Goal: Task Accomplishment & Management: Manage account settings

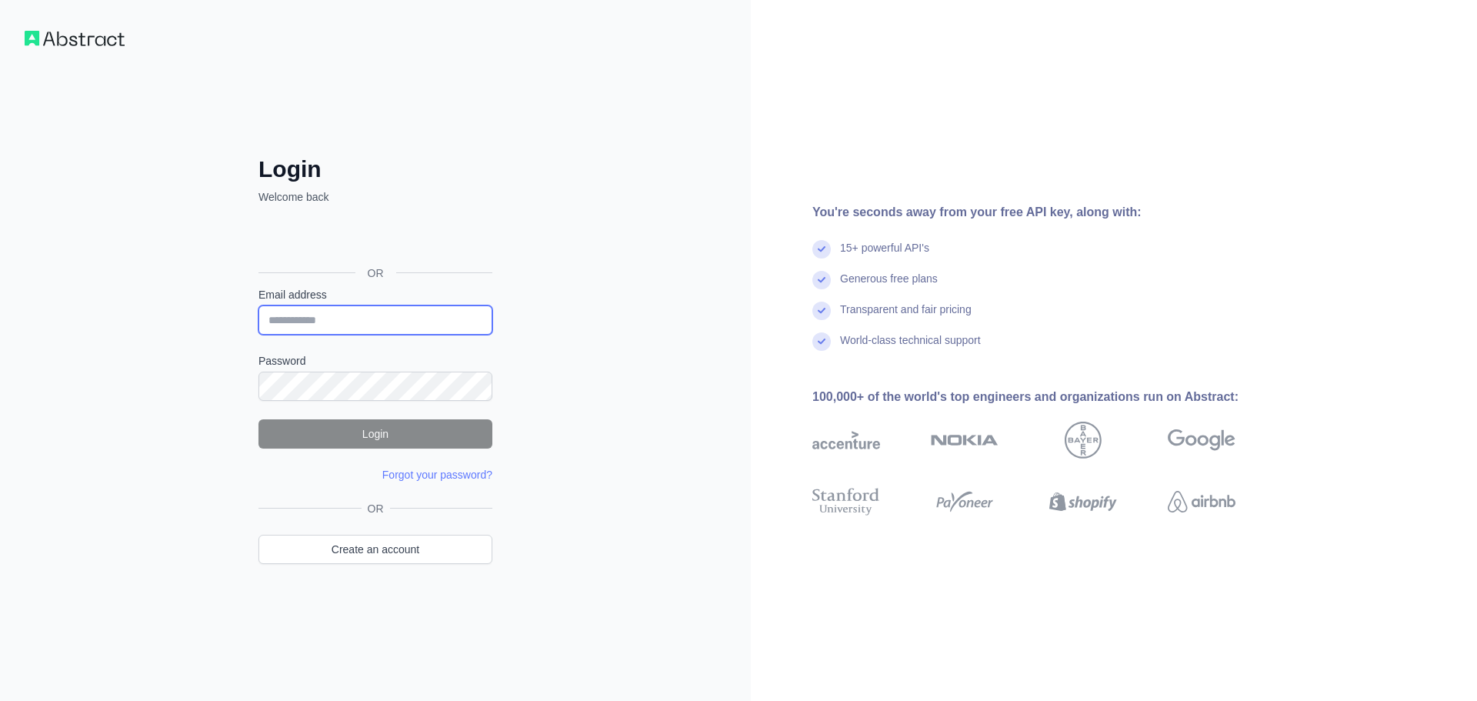
type input "**********"
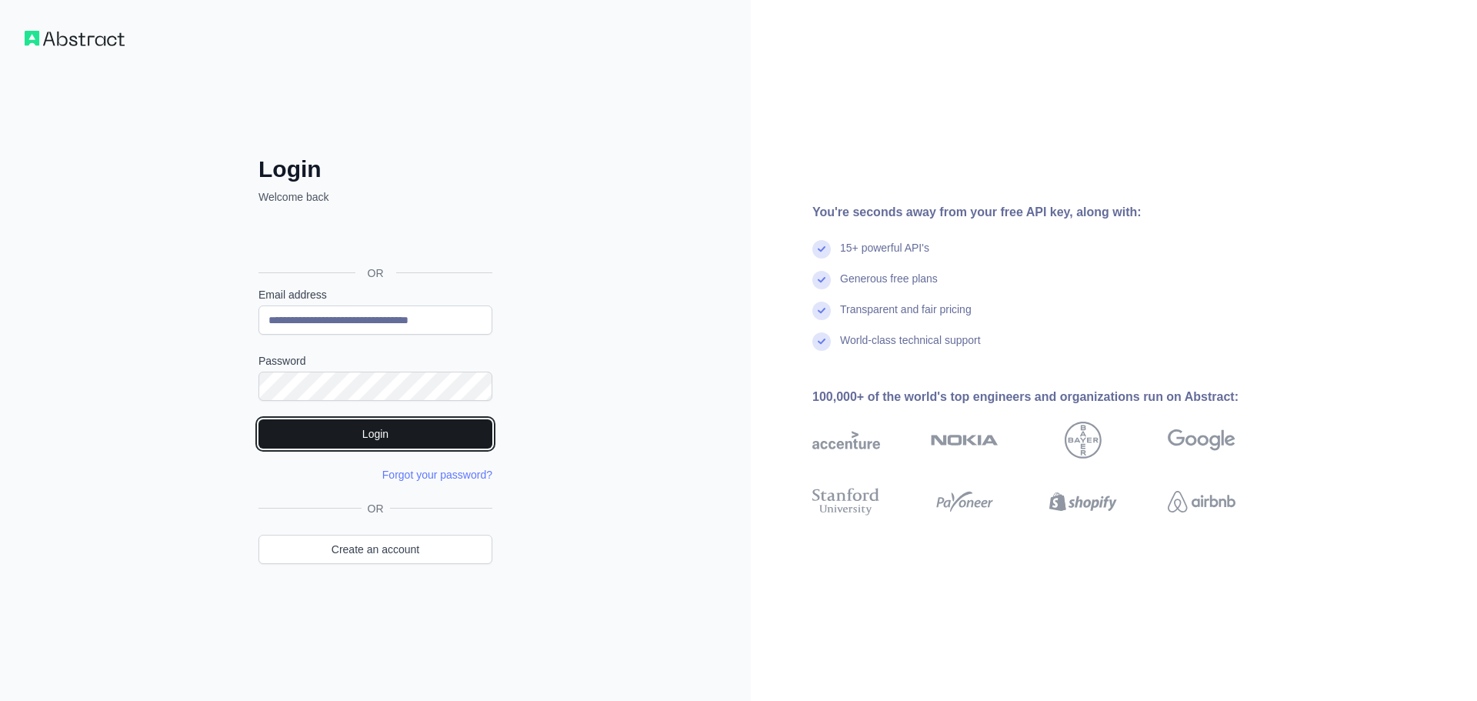
click at [389, 434] on button "Login" at bounding box center [375, 433] width 234 height 29
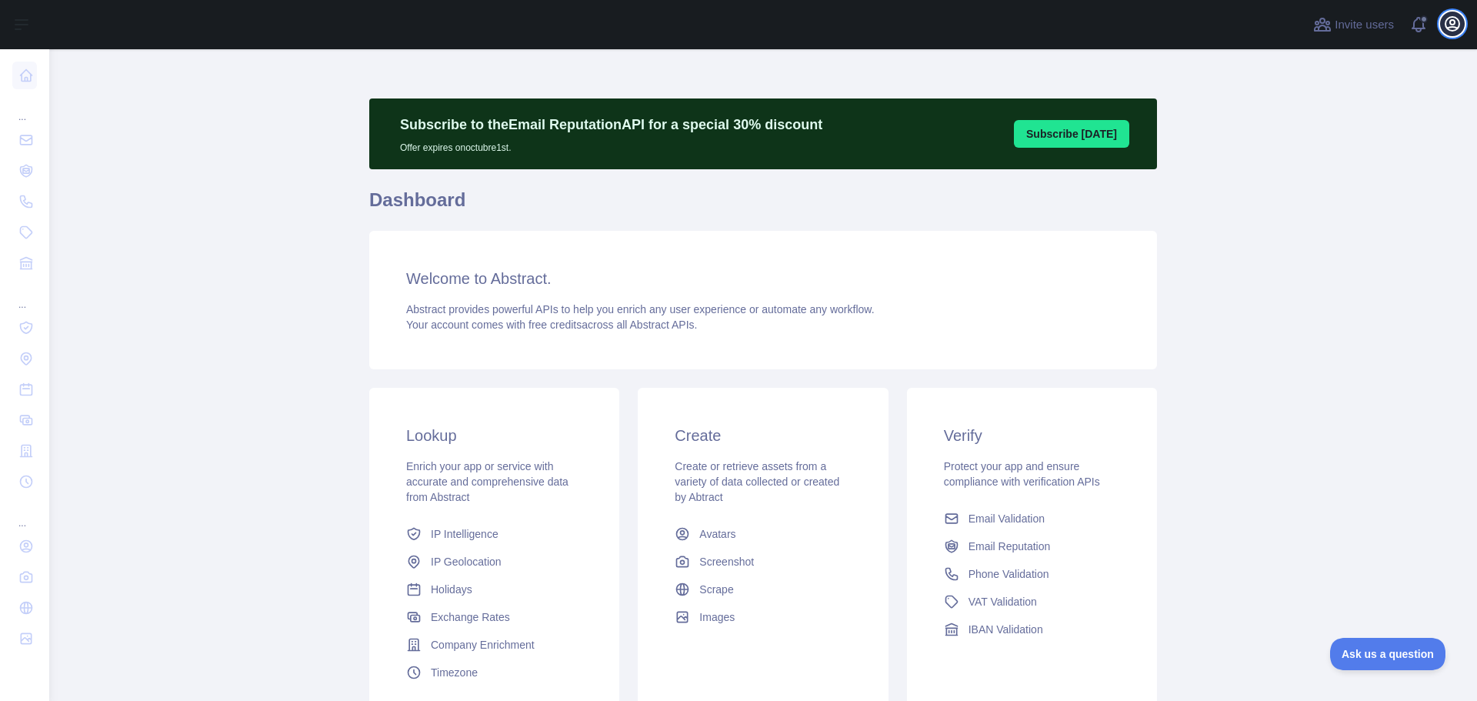
click at [1450, 28] on icon "button" at bounding box center [1452, 24] width 14 height 14
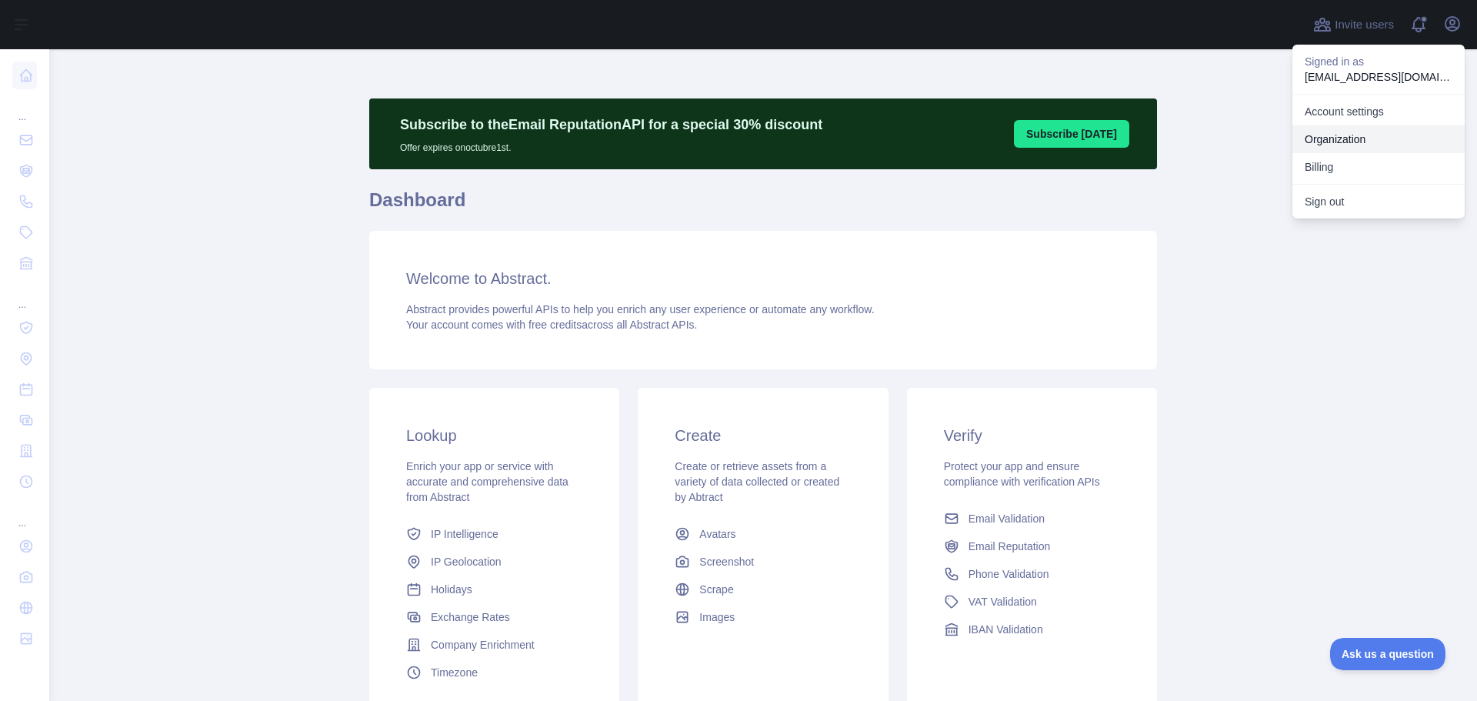
click at [1335, 166] on button "Billing" at bounding box center [1378, 167] width 172 height 28
